Goal: Task Accomplishment & Management: Use online tool/utility

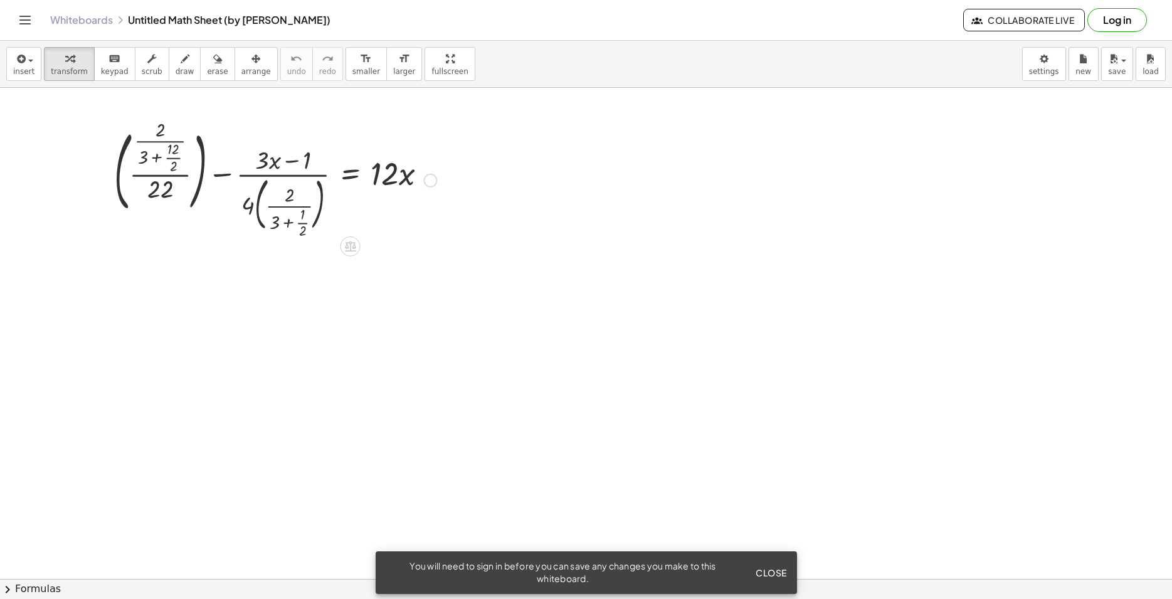
click at [271, 162] on div at bounding box center [275, 179] width 335 height 112
click at [434, 182] on div at bounding box center [430, 181] width 14 height 14
click at [486, 146] on span "Fix a mistake" at bounding box center [481, 142] width 51 height 10
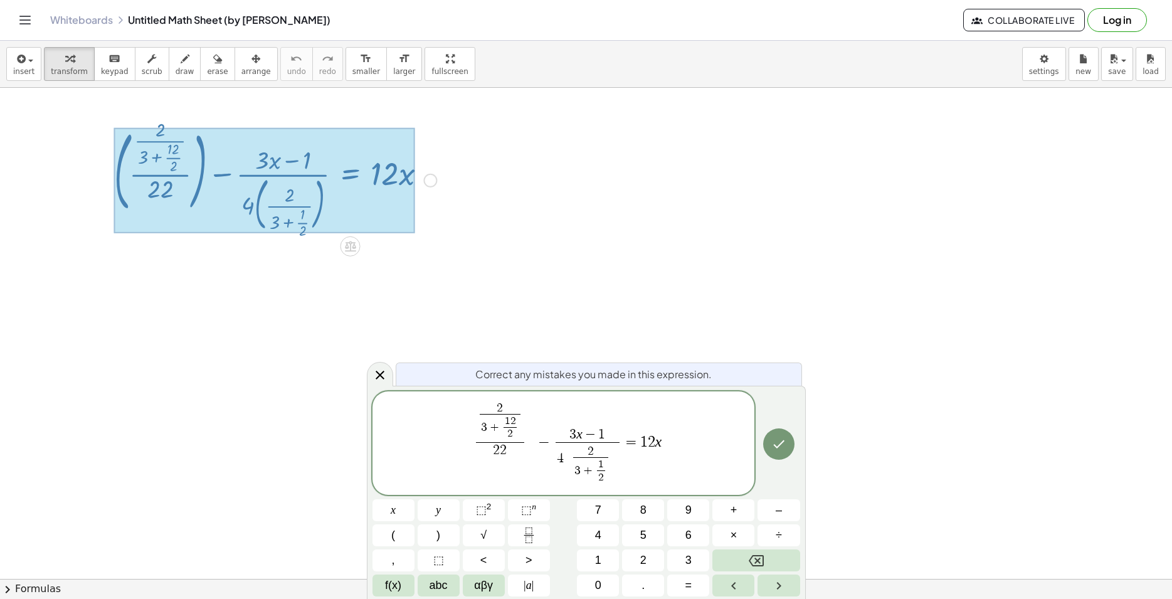
scroll to position [12, 0]
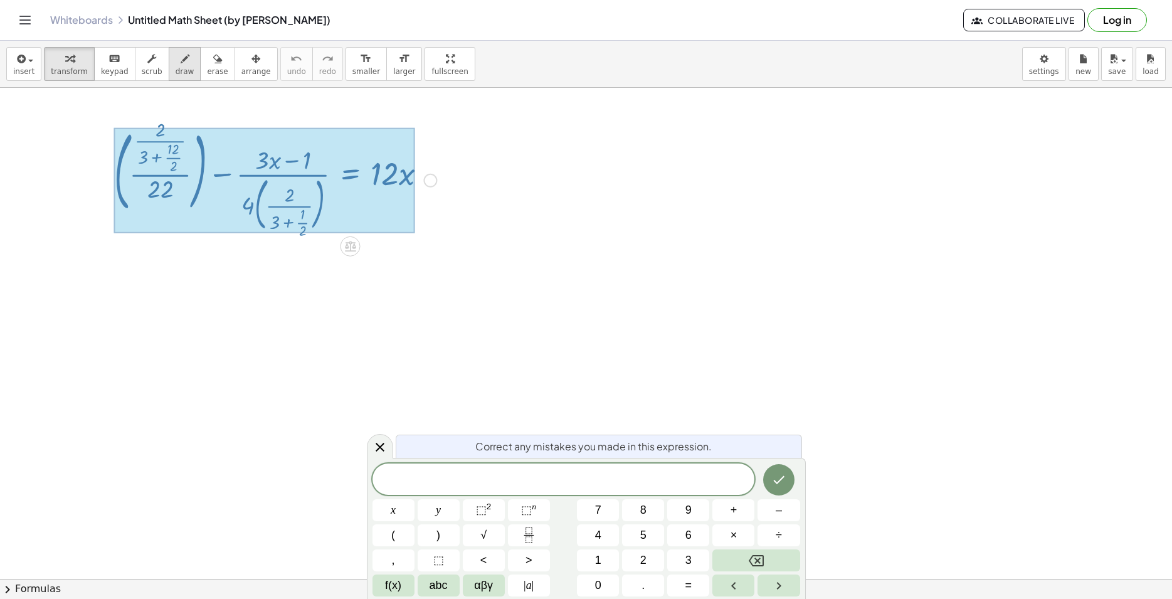
click at [181, 66] on icon "button" at bounding box center [185, 58] width 9 height 15
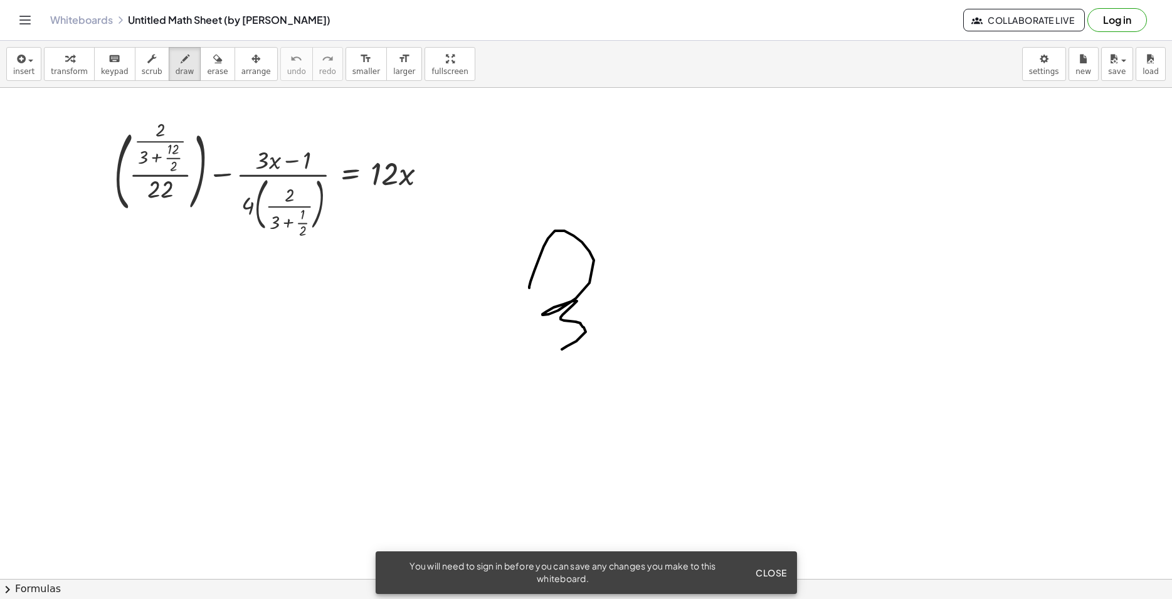
drag, startPoint x: 530, startPoint y: 281, endPoint x: 641, endPoint y: 307, distance: 113.7
drag, startPoint x: 666, startPoint y: 242, endPoint x: 668, endPoint y: 345, distance: 102.8
drag, startPoint x: 633, startPoint y: 302, endPoint x: 698, endPoint y: 271, distance: 72.1
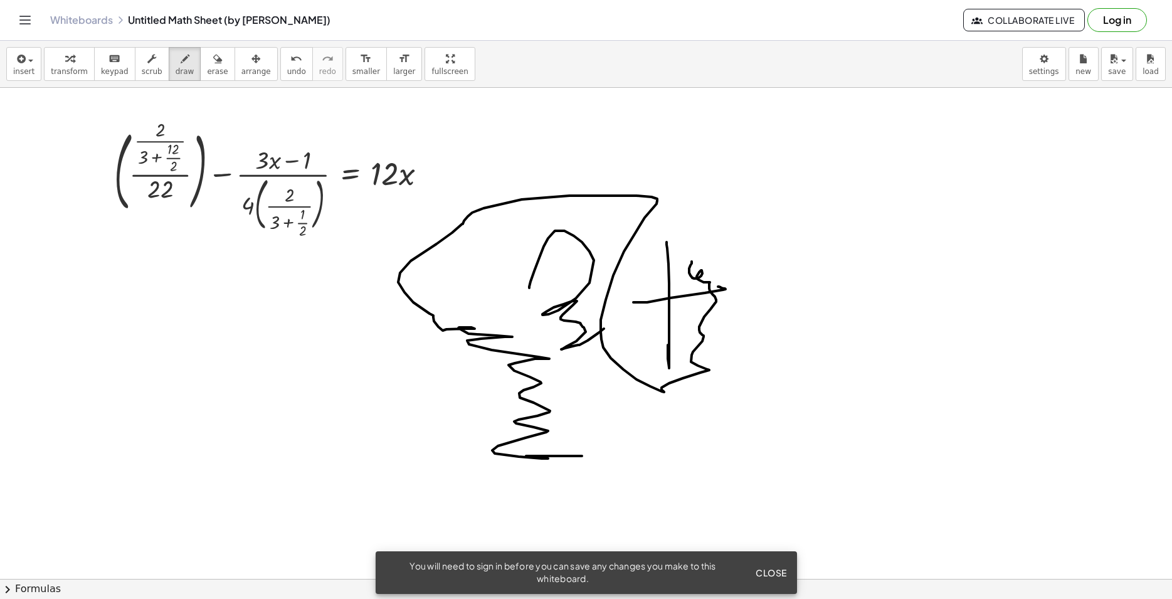
drag, startPoint x: 691, startPoint y: 261, endPoint x: 597, endPoint y: 453, distance: 213.9
click at [777, 574] on span "Close" at bounding box center [770, 572] width 31 height 11
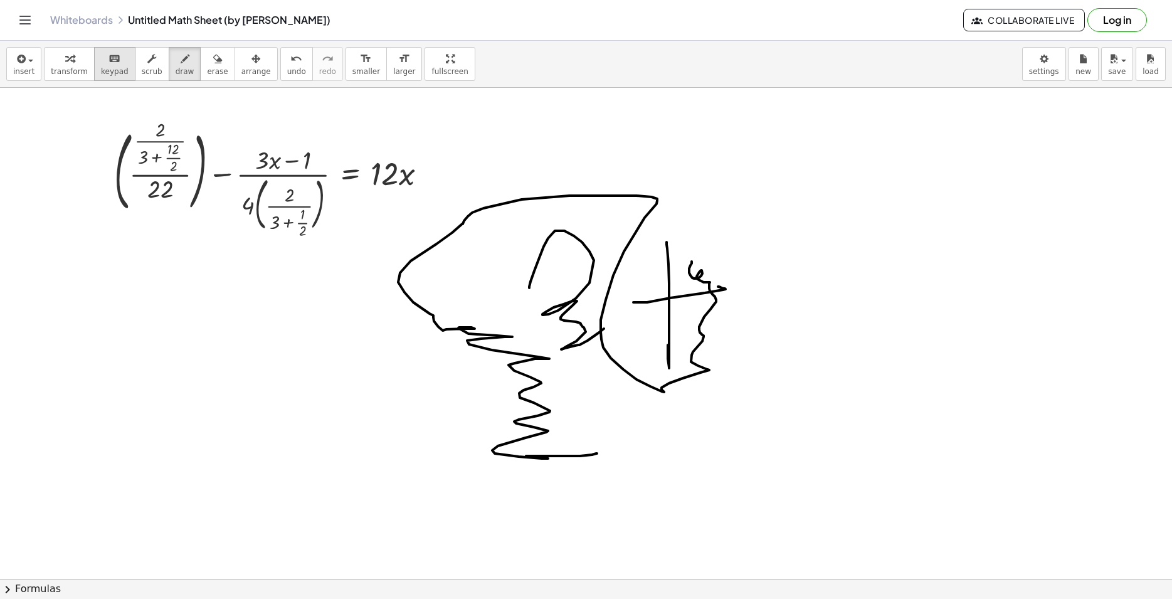
click at [108, 65] on icon "keyboard" at bounding box center [114, 58] width 12 height 15
click at [142, 68] on span "scrub" at bounding box center [152, 71] width 21 height 9
click at [385, 154] on div "▲" at bounding box center [384, 156] width 8 height 11
click at [385, 157] on div "▲" at bounding box center [384, 156] width 8 height 11
click at [384, 187] on div "▼" at bounding box center [384, 191] width 8 height 11
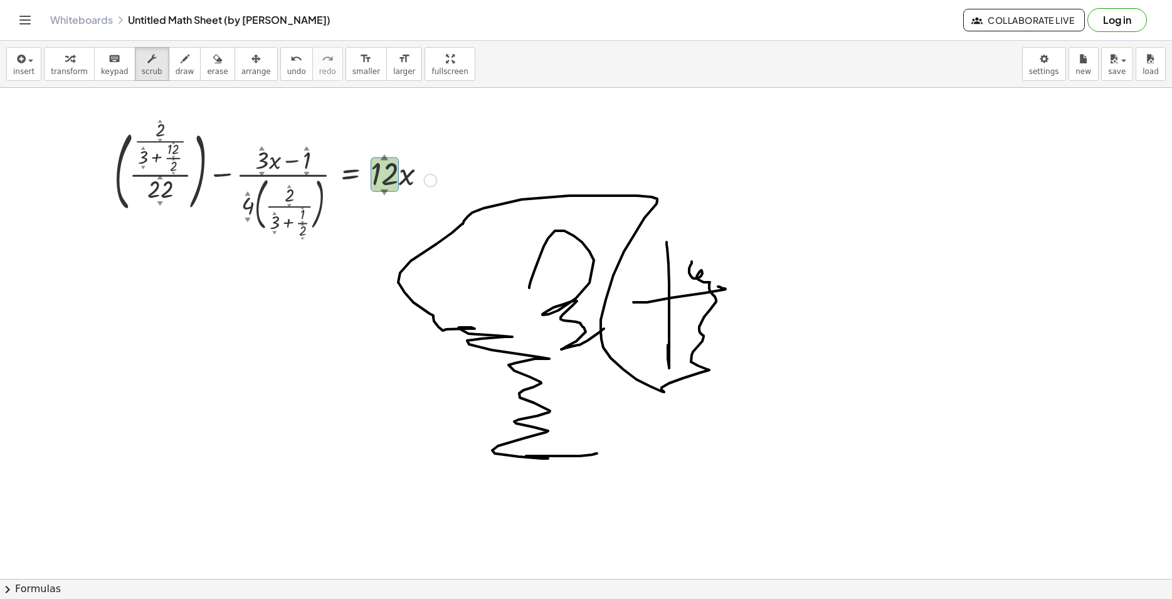
click at [384, 184] on div at bounding box center [275, 179] width 335 height 112
click at [382, 193] on div "▼" at bounding box center [384, 191] width 8 height 11
click at [287, 162] on div at bounding box center [275, 179] width 335 height 112
click at [307, 149] on div "▲" at bounding box center [306, 148] width 6 height 8
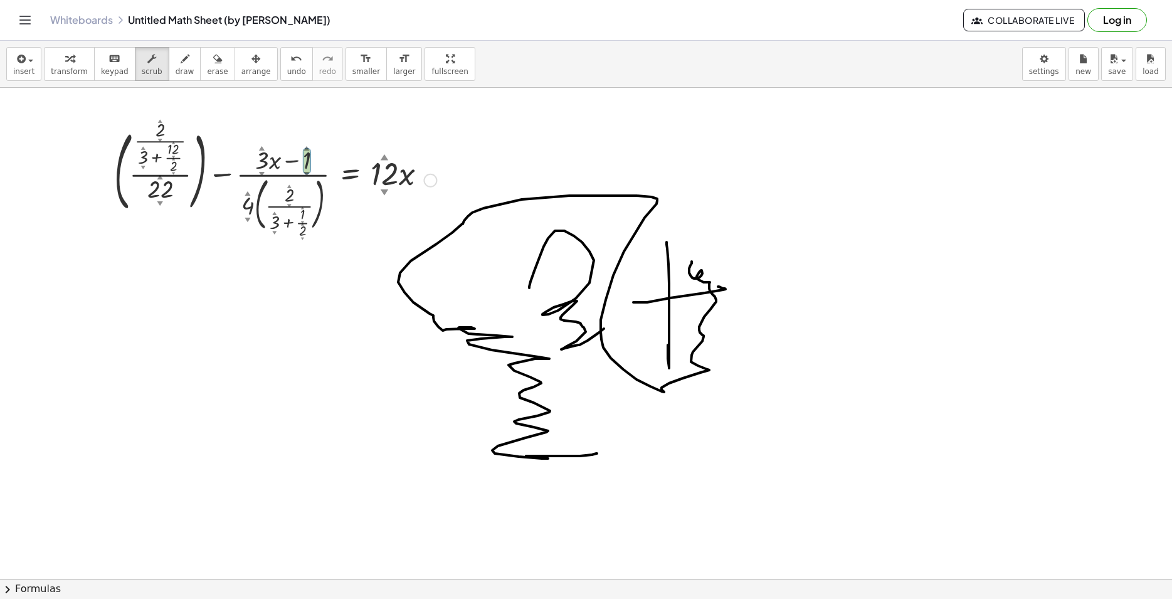
click at [307, 149] on div "▲" at bounding box center [306, 148] width 6 height 8
click at [298, 159] on div at bounding box center [275, 179] width 335 height 112
drag, startPoint x: 300, startPoint y: 200, endPoint x: 303, endPoint y: 207, distance: 7.9
click at [302, 201] on div at bounding box center [275, 179] width 335 height 112
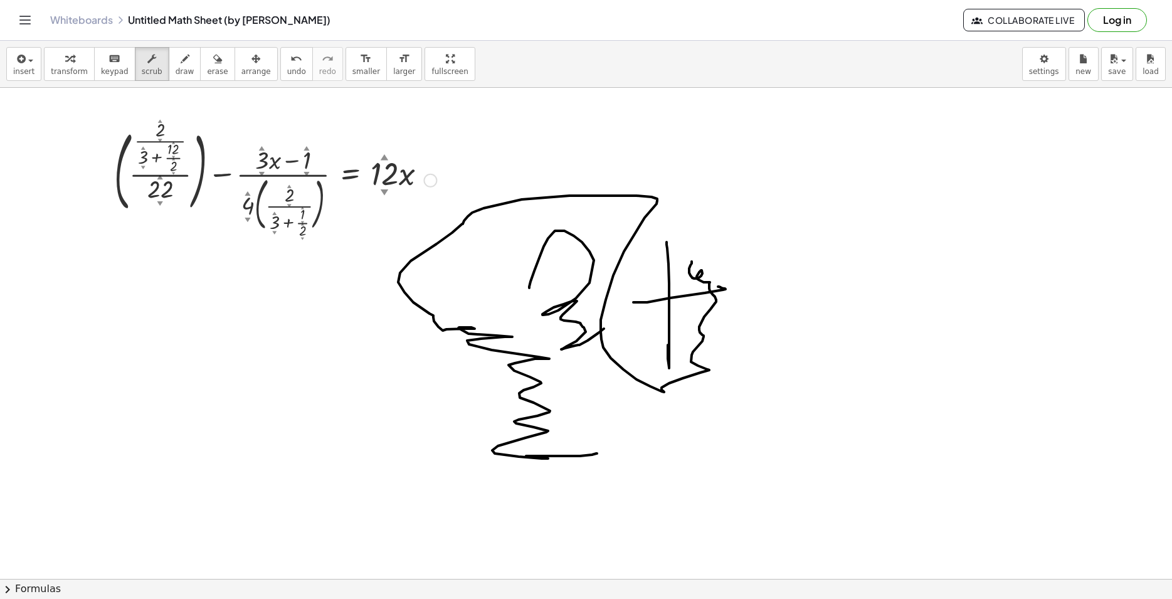
click at [142, 153] on div at bounding box center [275, 179] width 335 height 112
click at [107, 67] on span "keypad" at bounding box center [115, 71] width 28 height 9
click at [75, 71] on span "transform" at bounding box center [69, 71] width 37 height 9
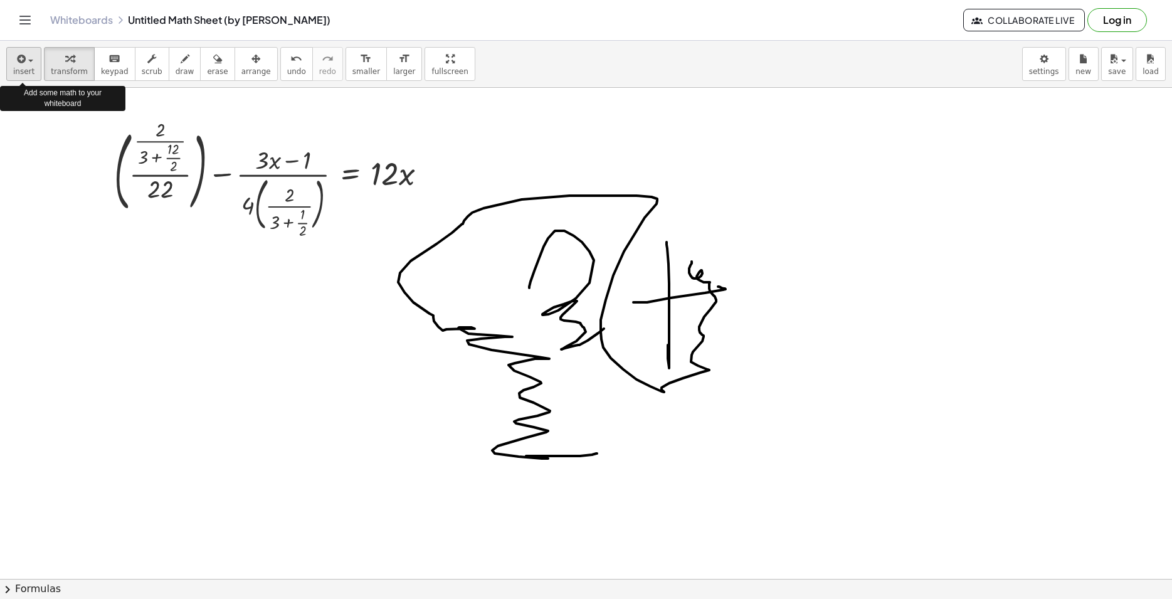
click at [28, 65] on div "button" at bounding box center [23, 58] width 21 height 15
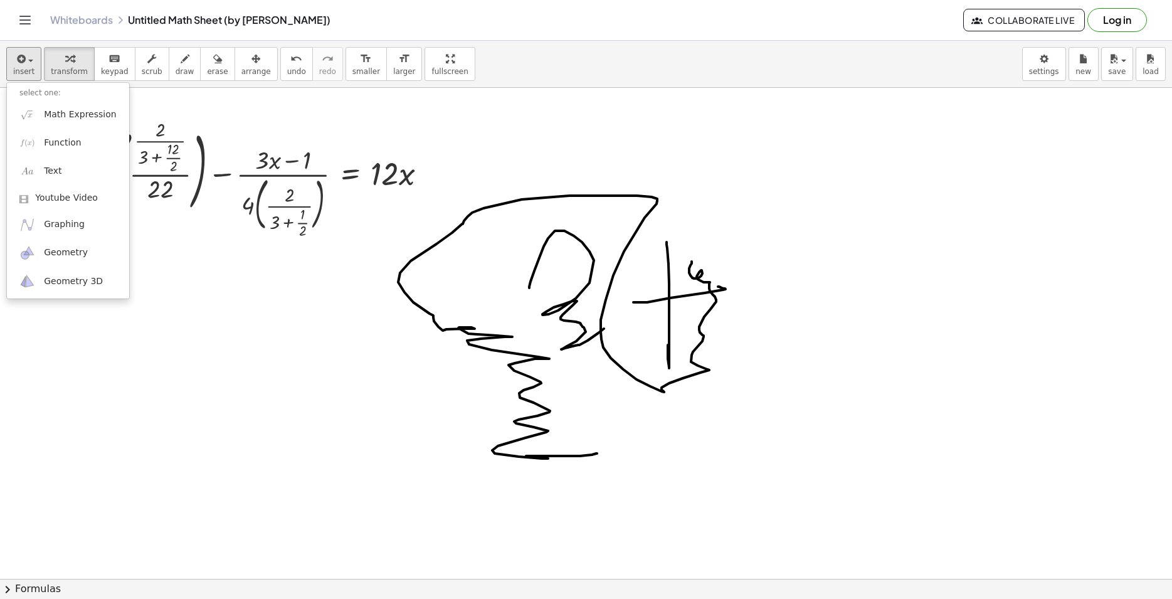
drag, startPoint x: 305, startPoint y: 281, endPoint x: 365, endPoint y: 332, distance: 79.1
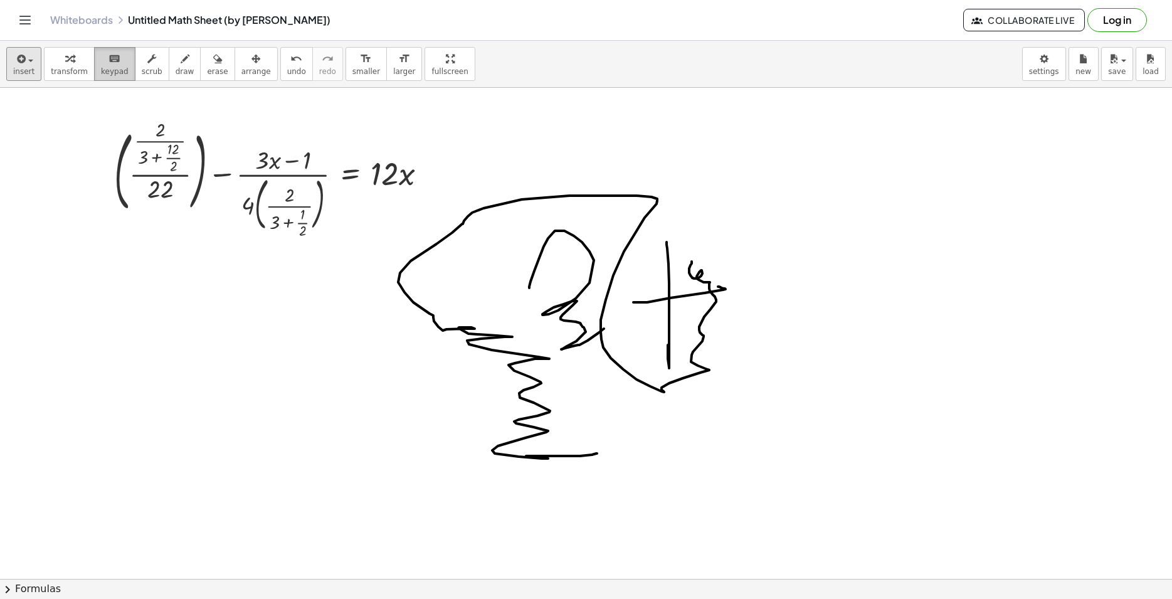
click at [108, 57] on icon "keyboard" at bounding box center [114, 58] width 12 height 15
click at [398, 65] on icon "format_size" at bounding box center [404, 58] width 12 height 15
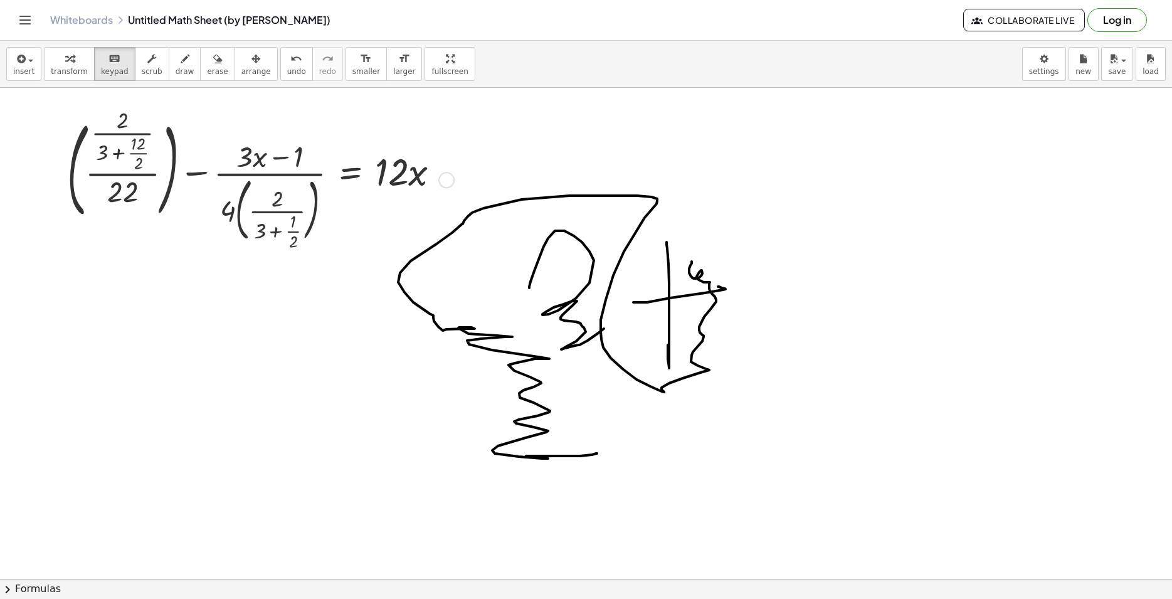
click at [135, 175] on div at bounding box center [258, 179] width 395 height 132
click at [207, 68] on span "erase" at bounding box center [217, 71] width 21 height 9
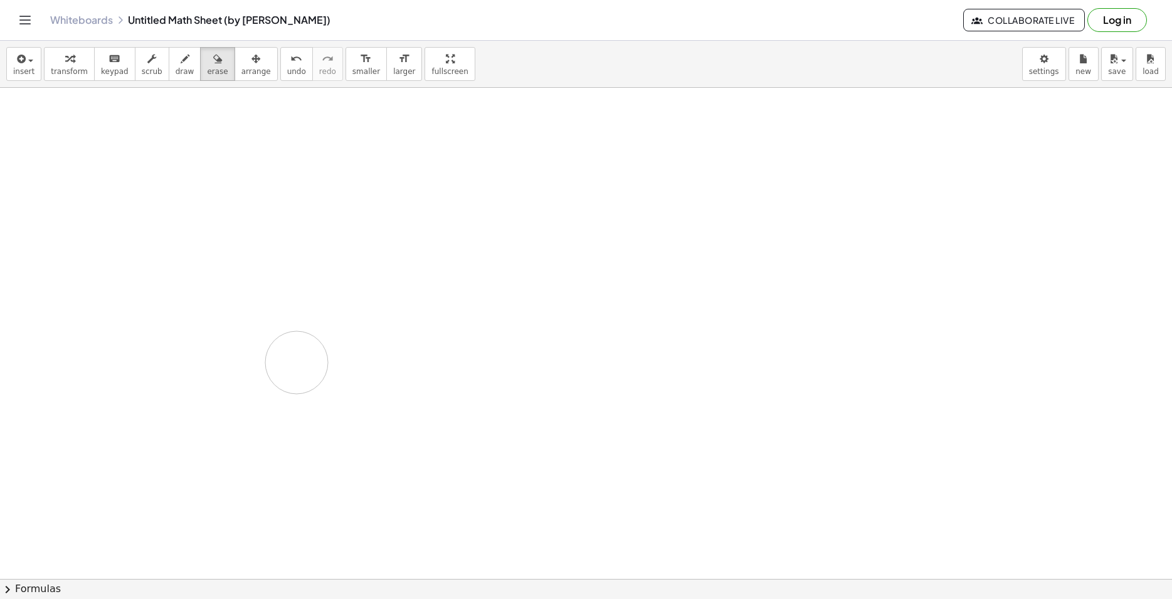
drag, startPoint x: 295, startPoint y: 189, endPoint x: 283, endPoint y: 335, distance: 147.1
drag, startPoint x: 446, startPoint y: 170, endPoint x: 245, endPoint y: 226, distance: 208.0
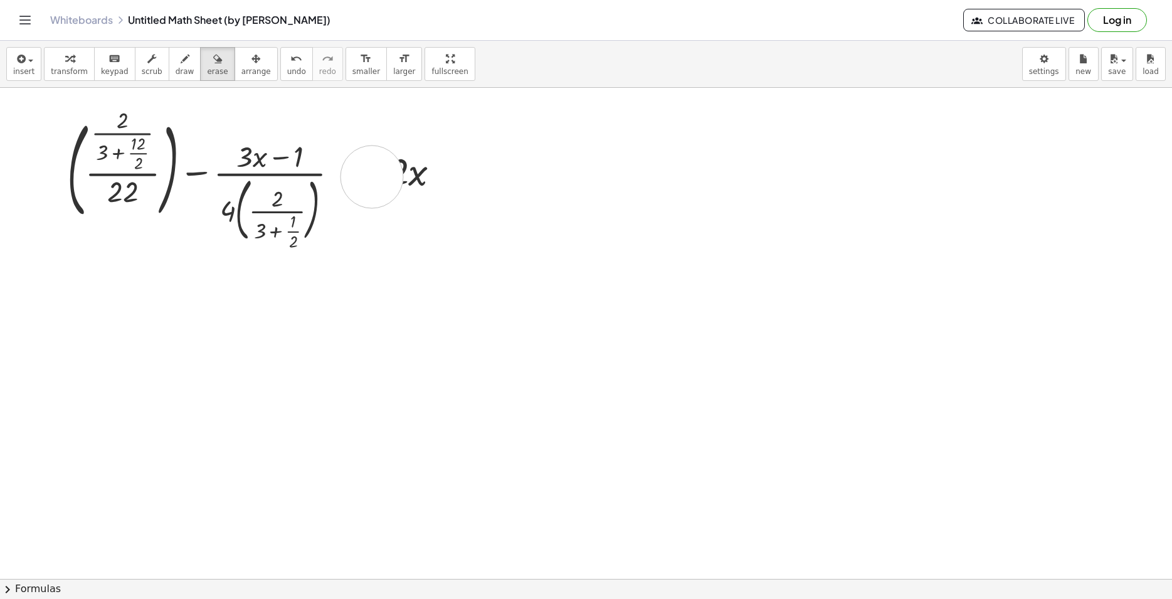
drag, startPoint x: 398, startPoint y: 175, endPoint x: 423, endPoint y: 268, distance: 96.7
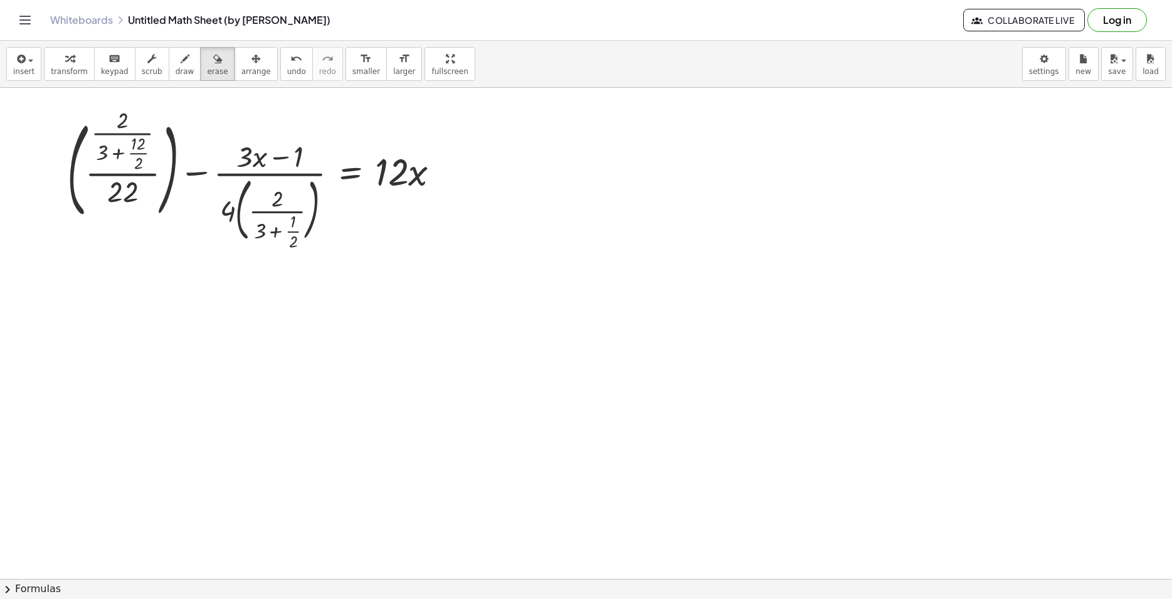
drag, startPoint x: 266, startPoint y: 60, endPoint x: 240, endPoint y: 62, distance: 26.4
click at [287, 61] on div "undo" at bounding box center [296, 58] width 19 height 15
click at [251, 63] on icon "button" at bounding box center [255, 58] width 9 height 15
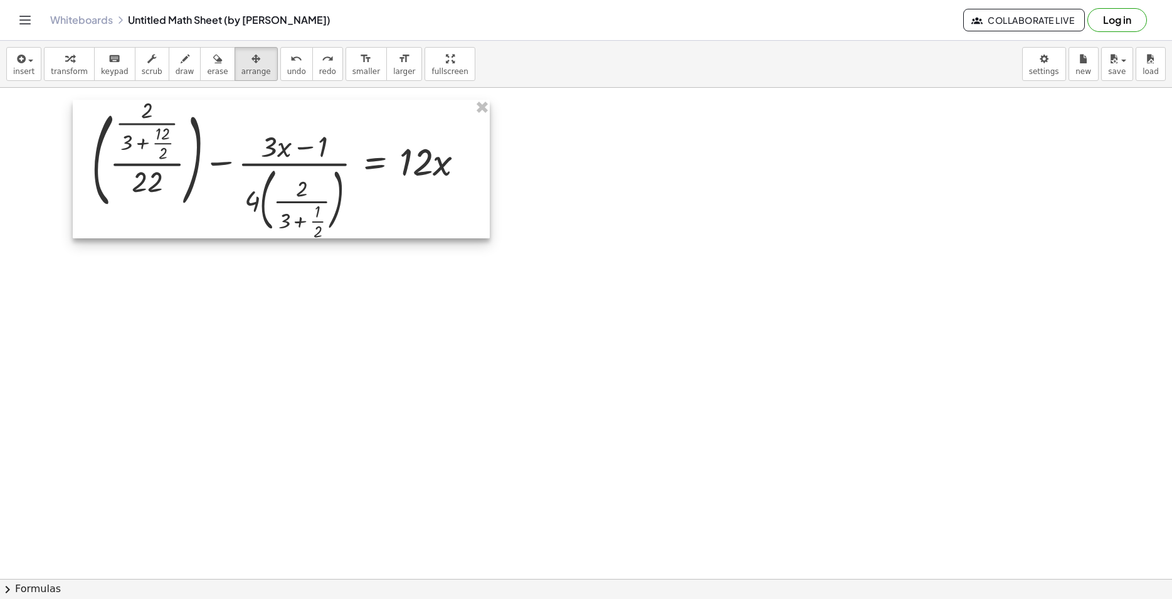
drag, startPoint x: 349, startPoint y: 201, endPoint x: 374, endPoint y: 191, distance: 26.4
click at [374, 191] on div at bounding box center [281, 169] width 417 height 139
click at [364, 194] on div at bounding box center [281, 169] width 417 height 139
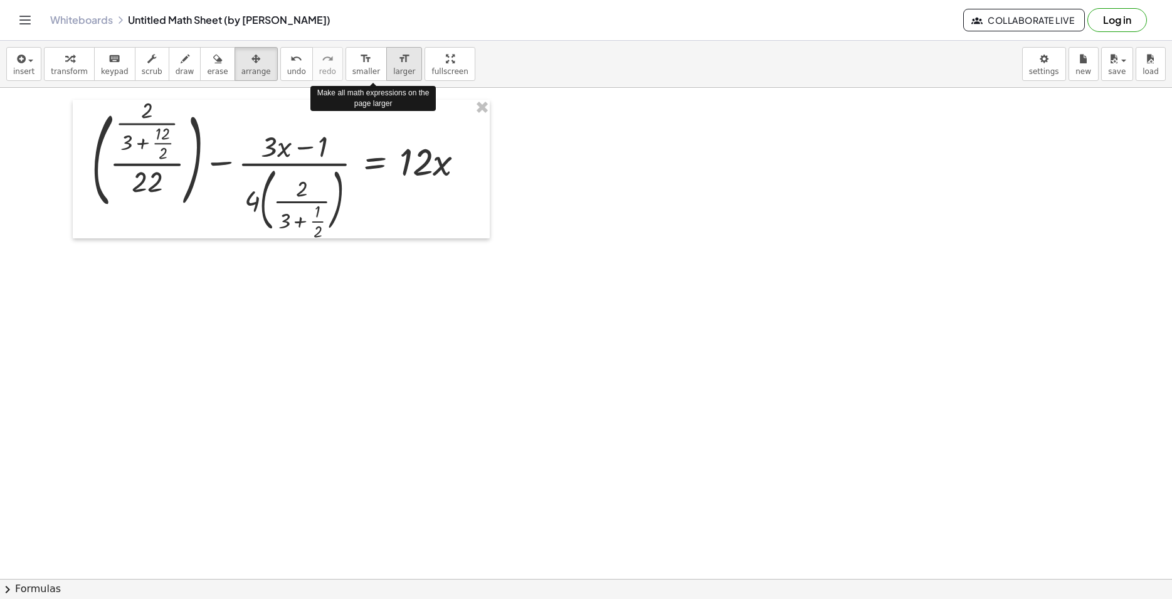
click at [393, 70] on span "larger" at bounding box center [404, 71] width 22 height 9
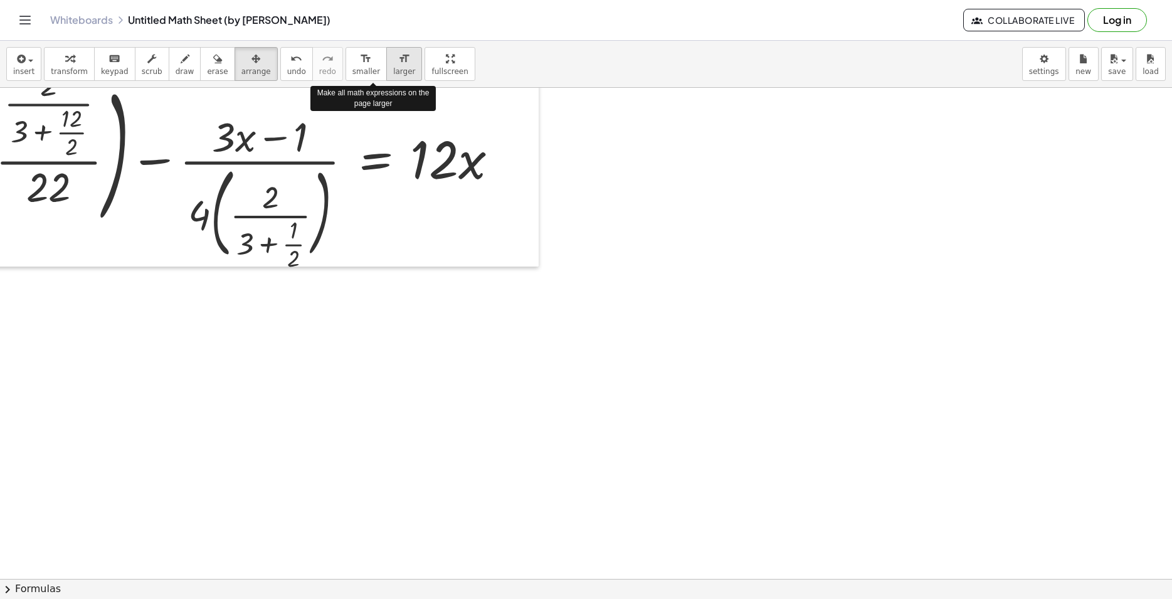
click at [393, 74] on span "larger" at bounding box center [404, 71] width 22 height 9
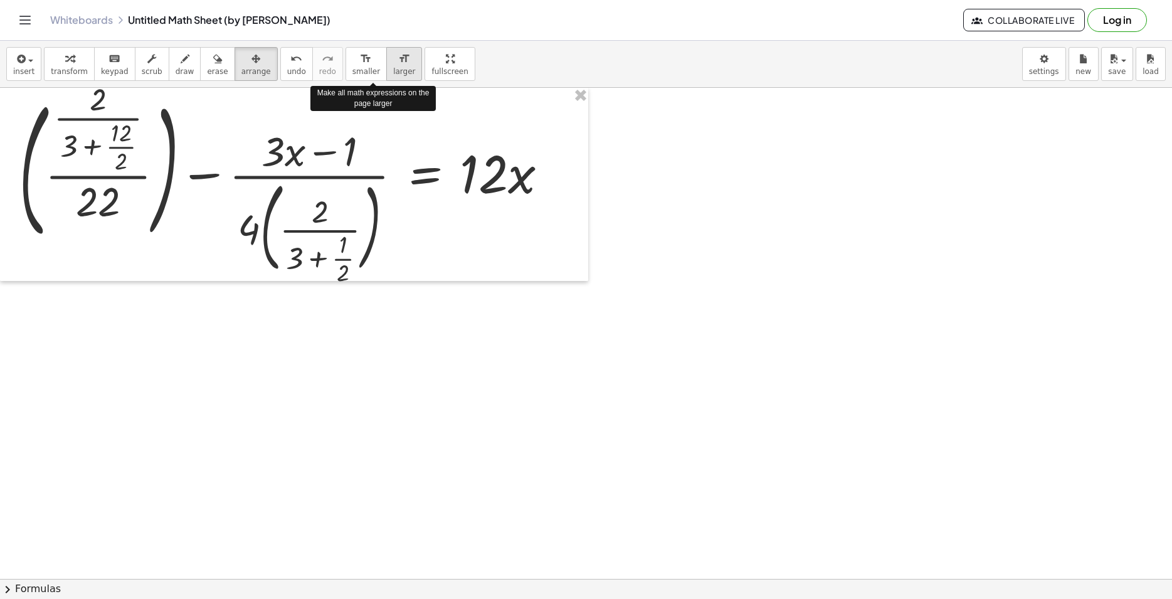
click at [393, 74] on span "larger" at bounding box center [404, 71] width 22 height 9
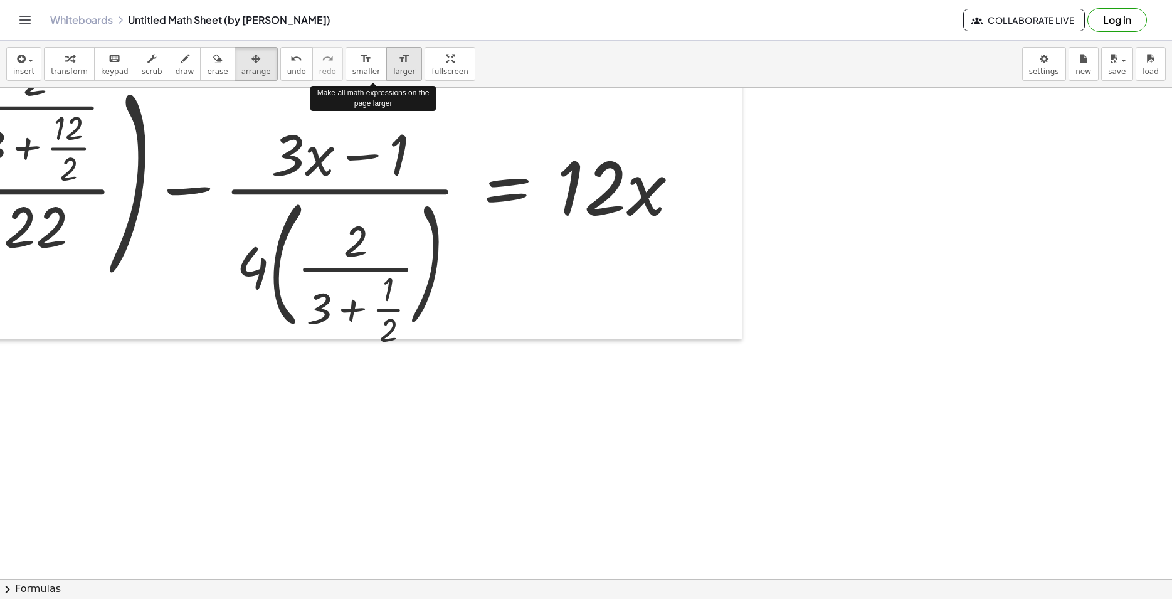
click at [393, 74] on span "larger" at bounding box center [404, 71] width 22 height 9
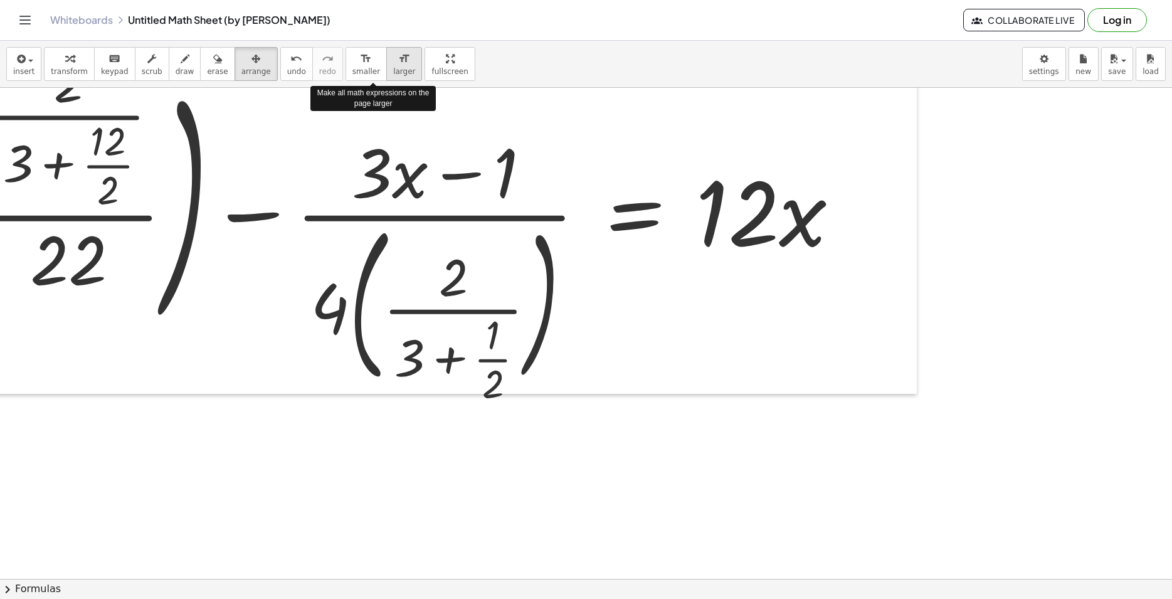
click at [393, 74] on span "larger" at bounding box center [404, 71] width 22 height 9
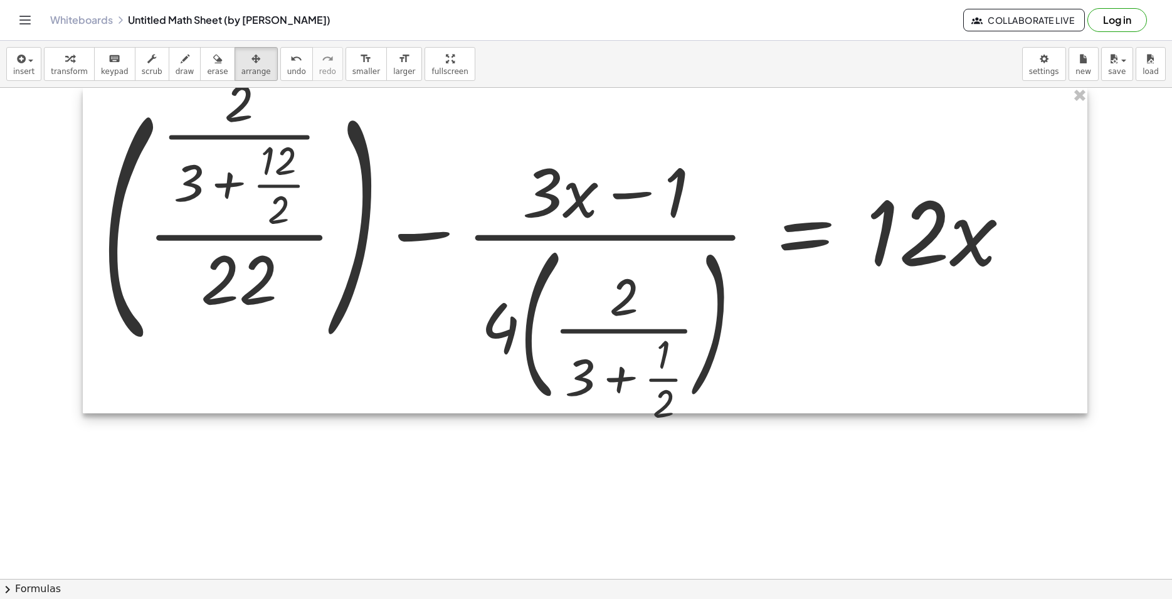
drag, startPoint x: 169, startPoint y: 228, endPoint x: 234, endPoint y: 194, distance: 72.9
click at [234, 196] on div at bounding box center [585, 250] width 1004 height 325
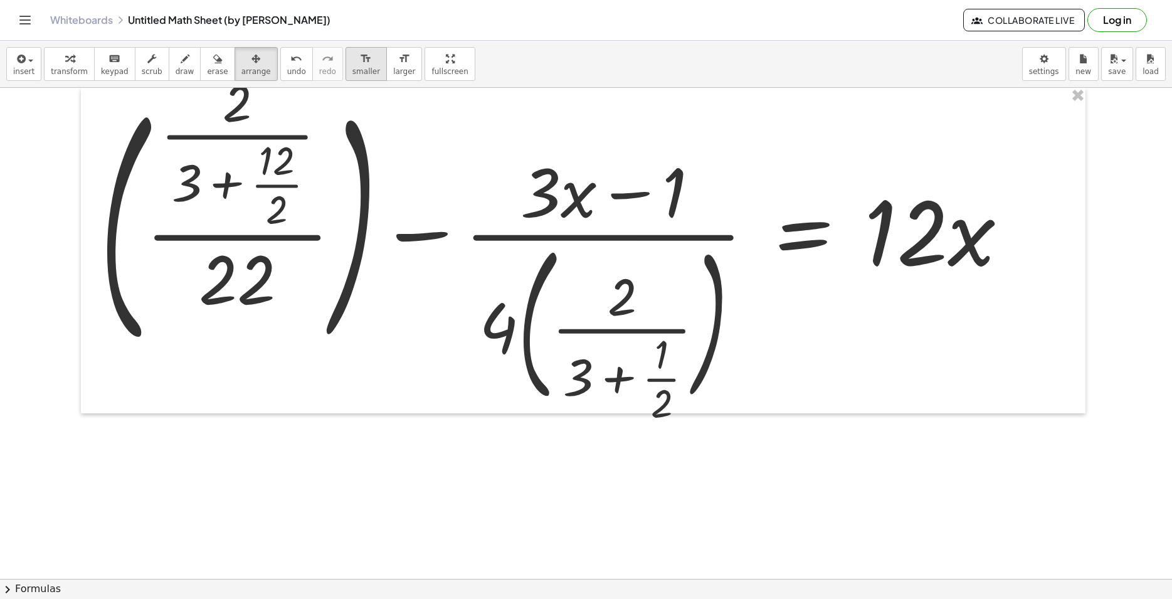
click at [360, 65] on icon "format_size" at bounding box center [366, 58] width 12 height 15
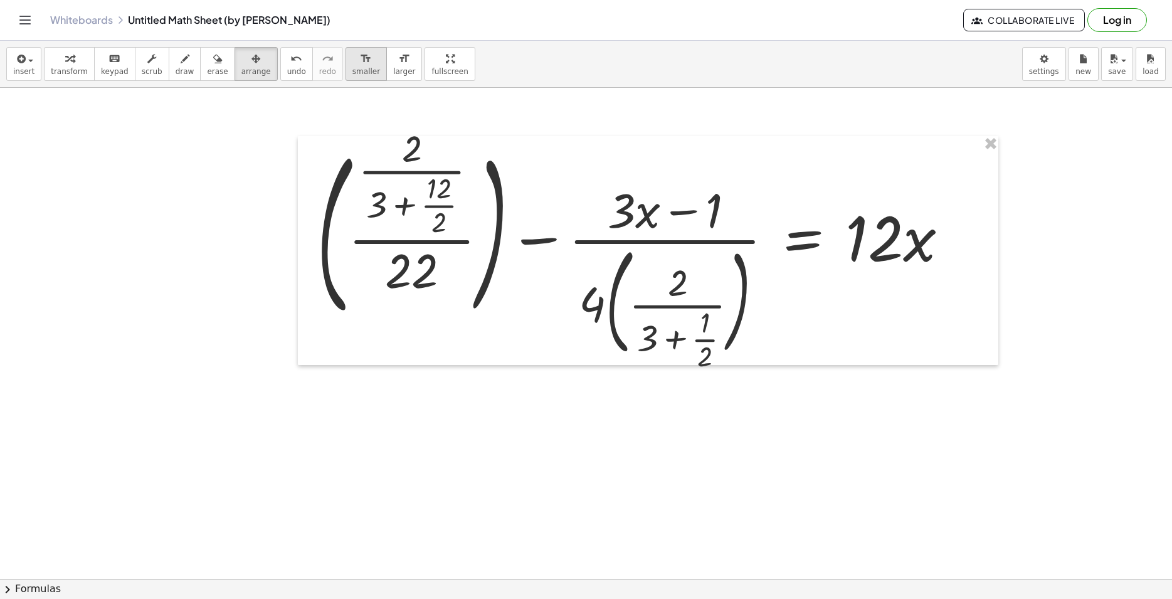
click at [360, 65] on icon "format_size" at bounding box center [366, 58] width 12 height 15
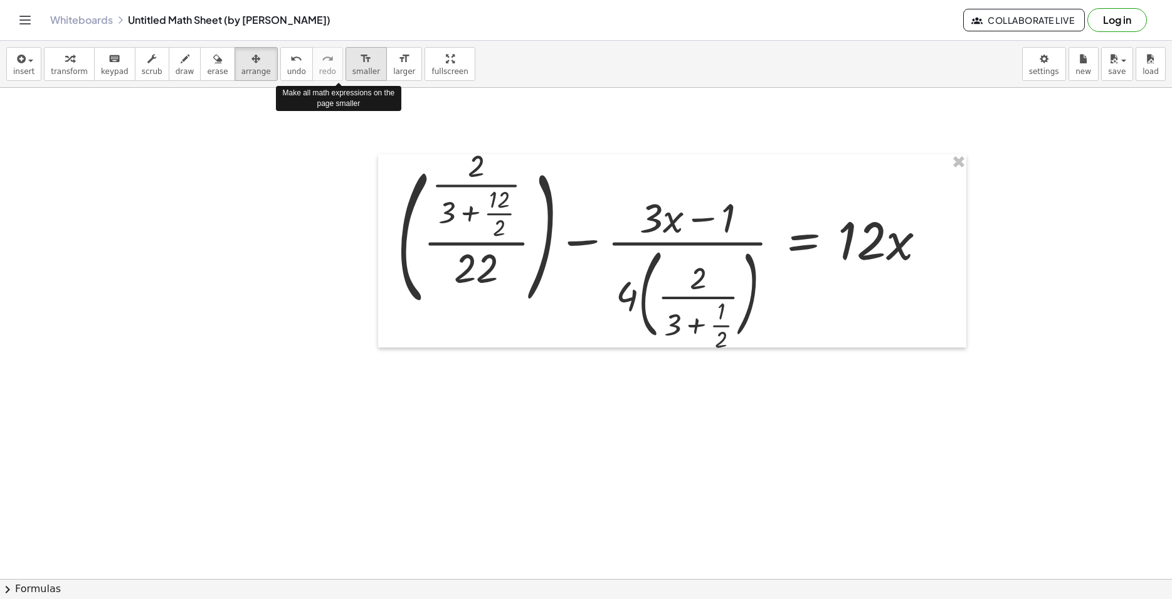
click at [360, 66] on icon "format_size" at bounding box center [366, 58] width 12 height 15
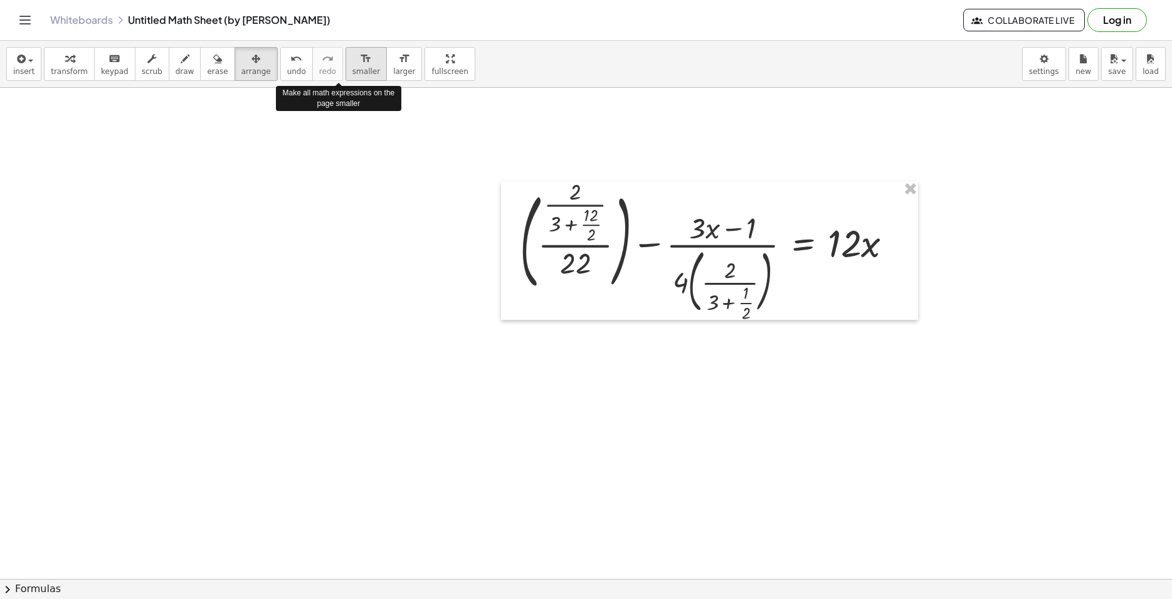
click at [360, 66] on icon "format_size" at bounding box center [366, 58] width 12 height 15
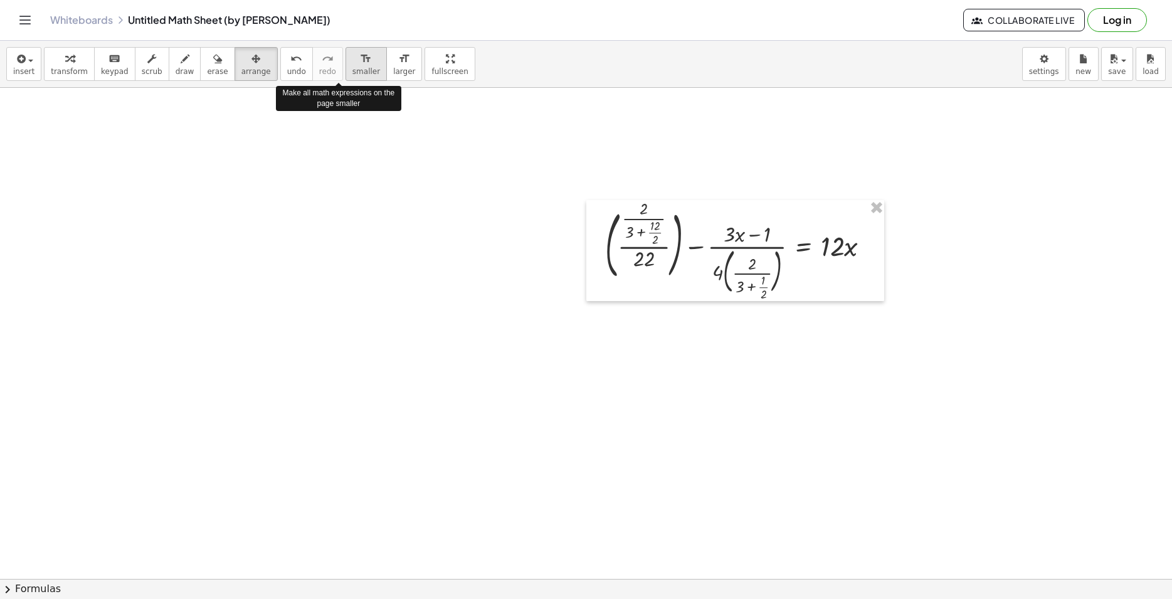
click at [352, 67] on span "smaller" at bounding box center [366, 71] width 28 height 9
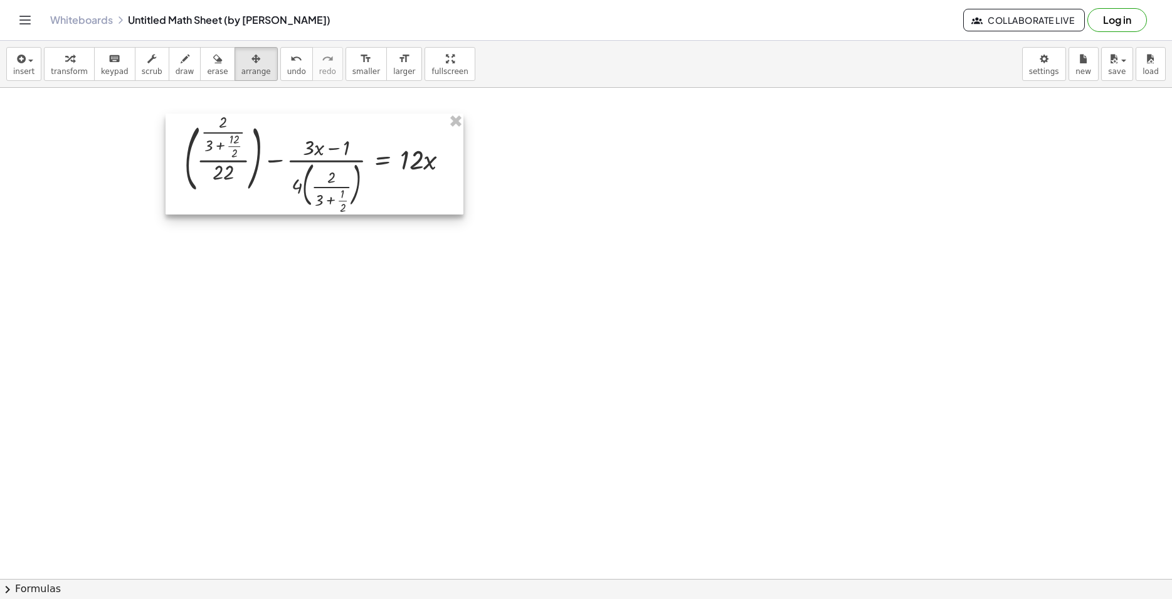
drag, startPoint x: 688, startPoint y: 236, endPoint x: 267, endPoint y: 148, distance: 429.7
click at [266, 149] on div at bounding box center [314, 163] width 298 height 101
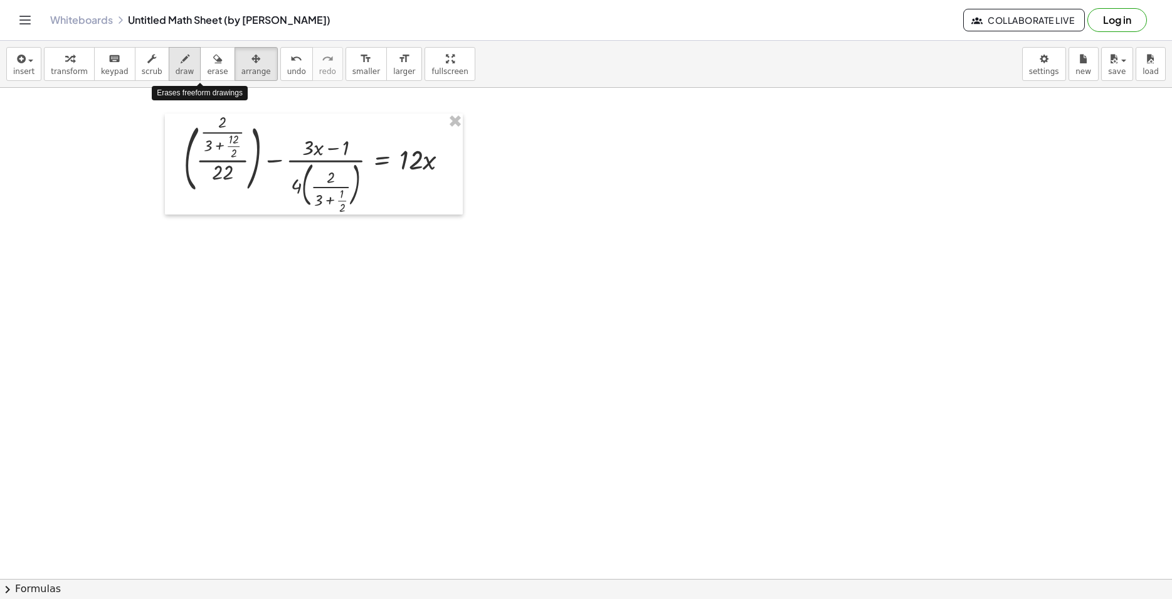
click at [181, 64] on icon "button" at bounding box center [185, 58] width 9 height 15
drag, startPoint x: 513, startPoint y: 265, endPoint x: 518, endPoint y: 304, distance: 39.8
drag, startPoint x: 656, startPoint y: 273, endPoint x: 671, endPoint y: 313, distance: 42.5
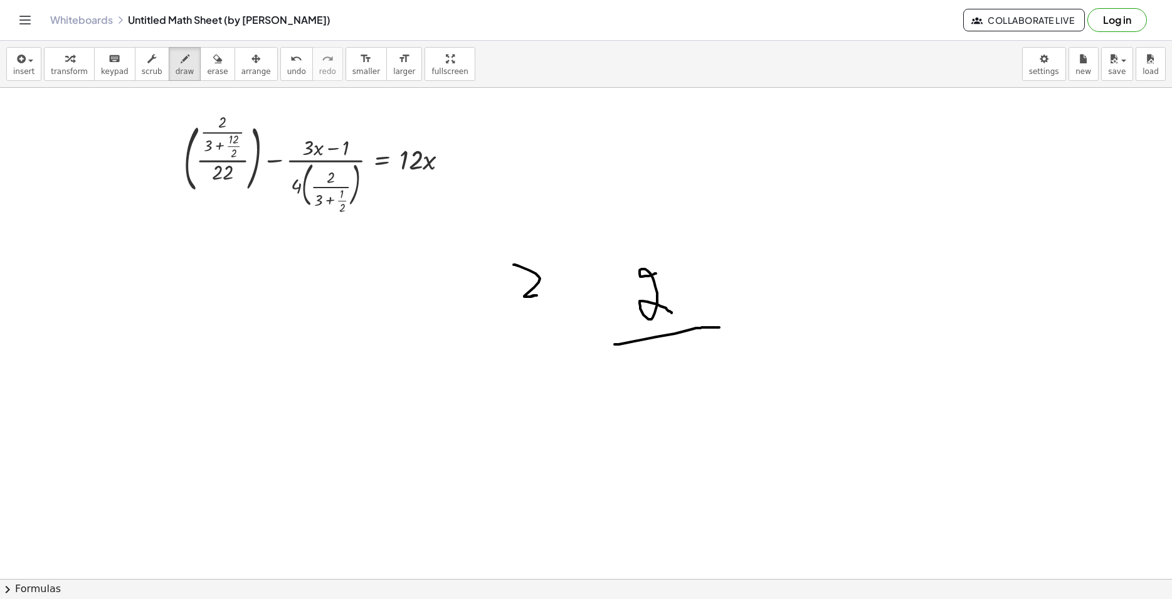
drag, startPoint x: 614, startPoint y: 344, endPoint x: 706, endPoint y: 334, distance: 92.1
drag, startPoint x: 620, startPoint y: 384, endPoint x: 651, endPoint y: 407, distance: 38.9
drag, startPoint x: 663, startPoint y: 405, endPoint x: 691, endPoint y: 400, distance: 28.6
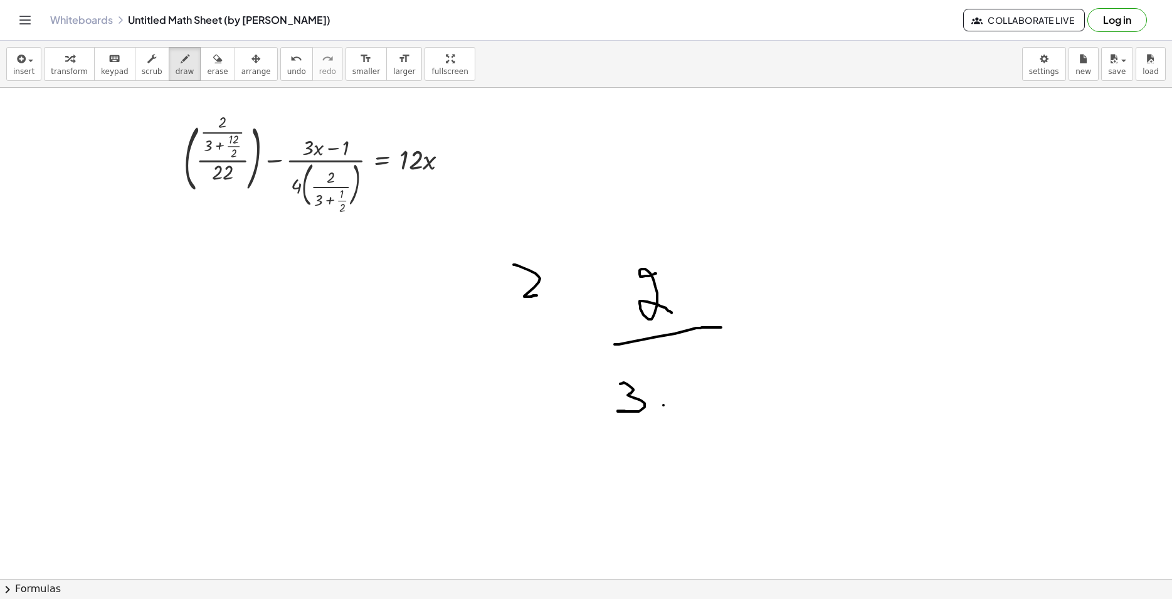
drag, startPoint x: 676, startPoint y: 393, endPoint x: 701, endPoint y: 400, distance: 26.6
drag, startPoint x: 701, startPoint y: 378, endPoint x: 712, endPoint y: 377, distance: 11.3
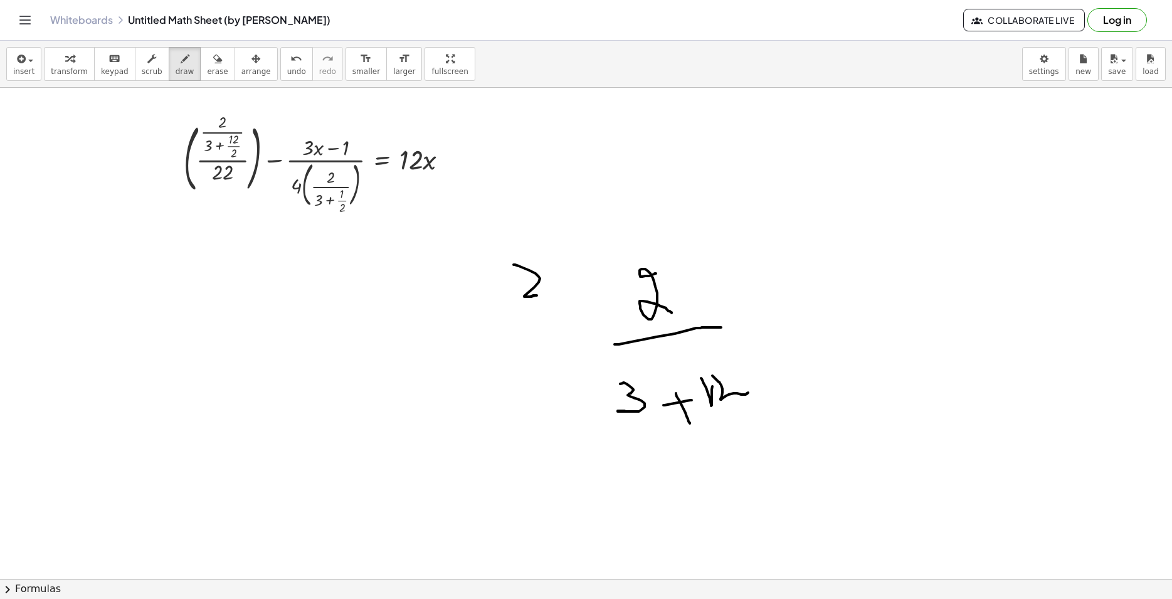
drag, startPoint x: 715, startPoint y: 378, endPoint x: 744, endPoint y: 397, distance: 35.3
drag, startPoint x: 704, startPoint y: 422, endPoint x: 768, endPoint y: 411, distance: 65.0
drag, startPoint x: 726, startPoint y: 441, endPoint x: 770, endPoint y: 469, distance: 53.0
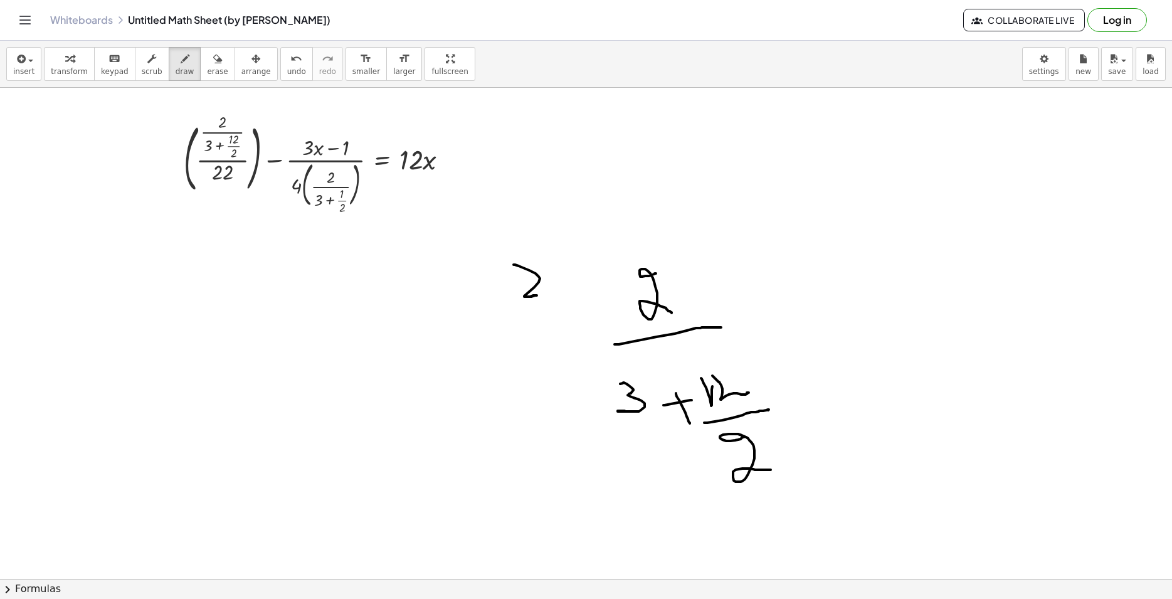
drag, startPoint x: 270, startPoint y: 275, endPoint x: 367, endPoint y: 320, distance: 106.9
drag, startPoint x: 335, startPoint y: 258, endPoint x: 367, endPoint y: 338, distance: 87.0
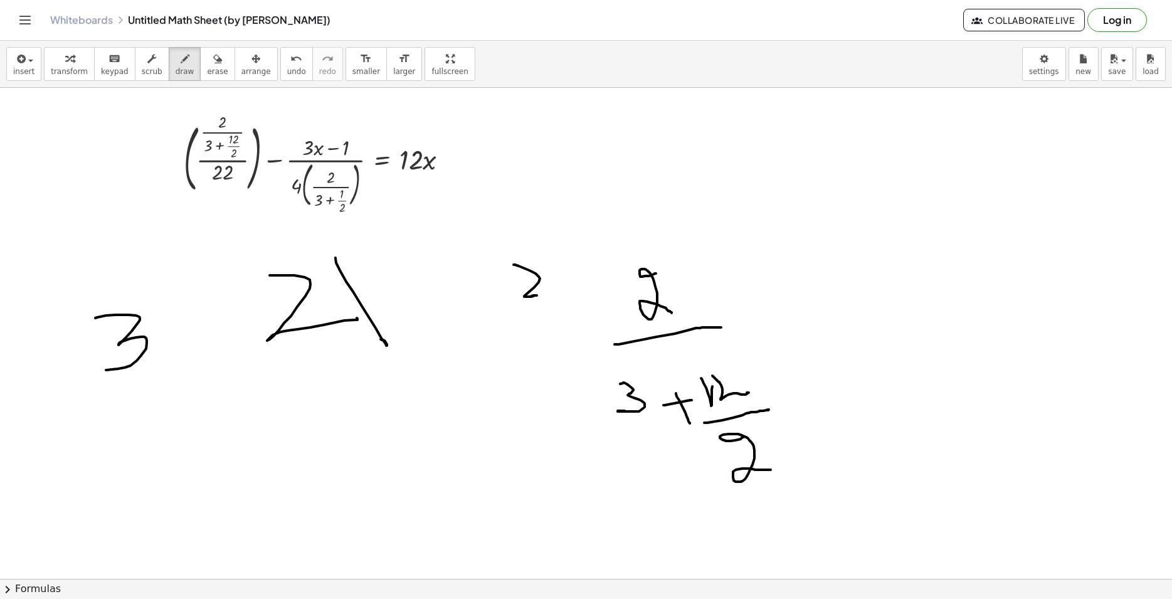
drag, startPoint x: 95, startPoint y: 318, endPoint x: 135, endPoint y: 366, distance: 62.8
drag, startPoint x: 197, startPoint y: 328, endPoint x: 251, endPoint y: 335, distance: 55.0
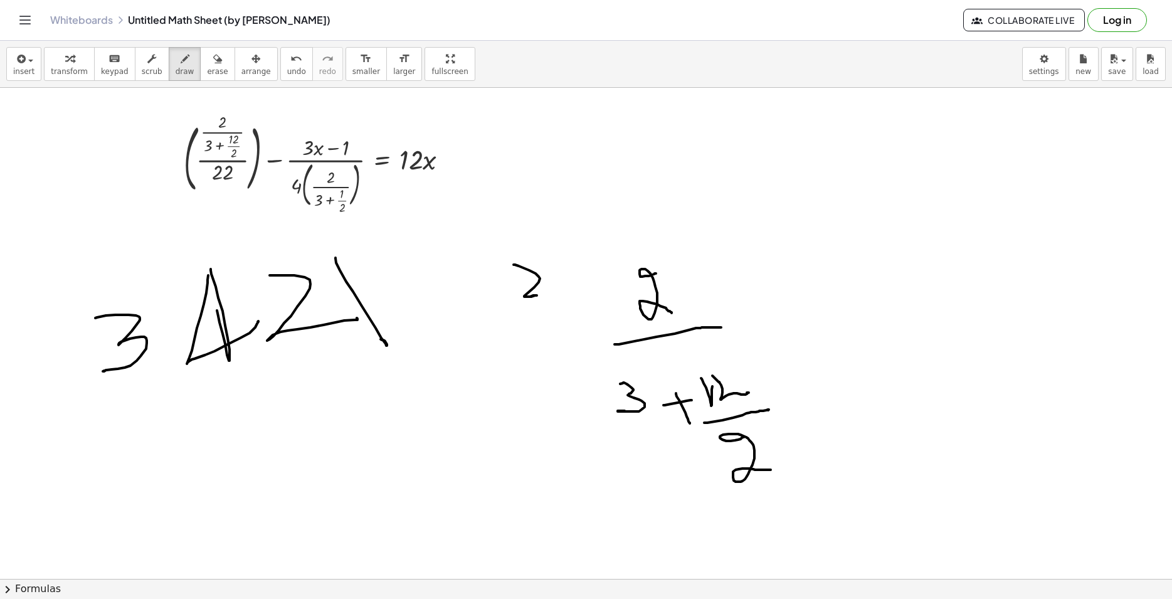
drag, startPoint x: 267, startPoint y: 405, endPoint x: 342, endPoint y: 485, distance: 109.1
drag, startPoint x: 317, startPoint y: 465, endPoint x: 392, endPoint y: 443, distance: 77.8
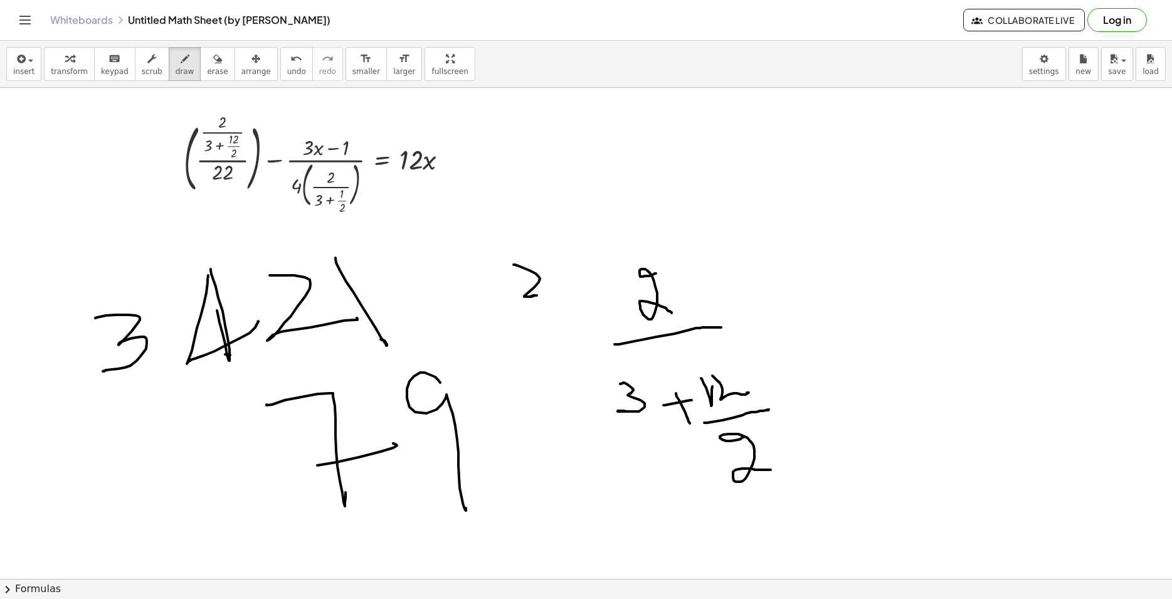
drag, startPoint x: 440, startPoint y: 382, endPoint x: 466, endPoint y: 478, distance: 98.7
drag, startPoint x: 486, startPoint y: 384, endPoint x: 501, endPoint y: 404, distance: 25.0
drag, startPoint x: 466, startPoint y: 318, endPoint x: 466, endPoint y: 325, distance: 7.5
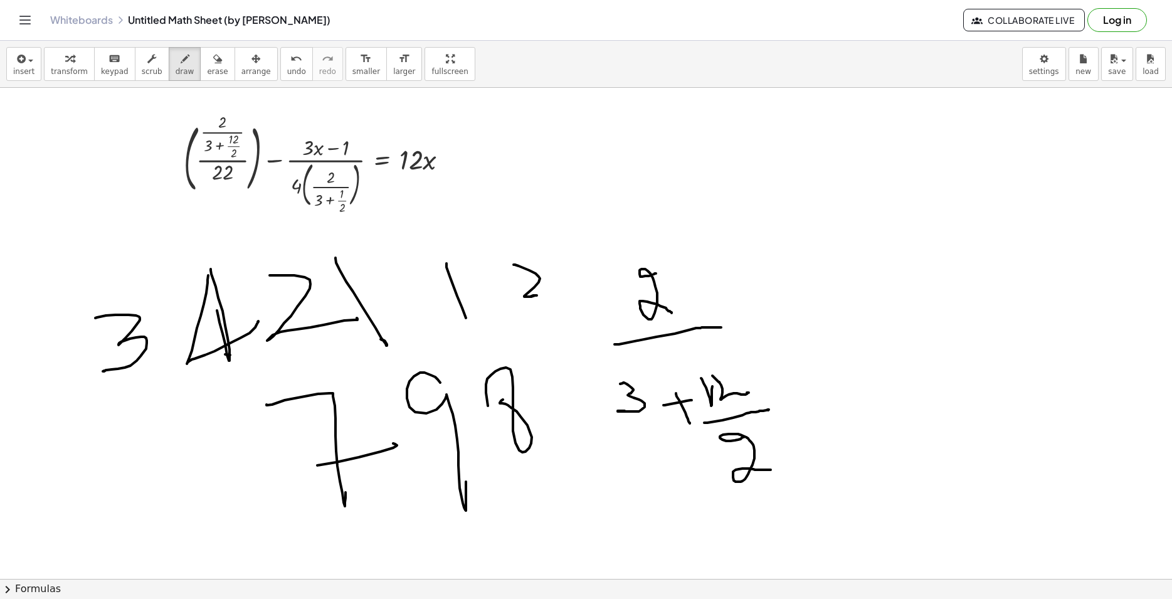
drag, startPoint x: 510, startPoint y: 275, endPoint x: 501, endPoint y: 310, distance: 36.2
